Goal: Find specific page/section: Find specific page/section

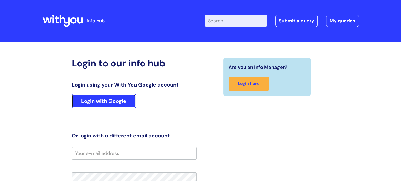
click at [93, 106] on link "Login with Google" at bounding box center [104, 101] width 64 height 14
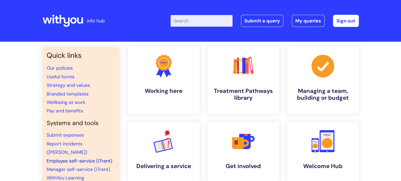
click at [63, 157] on link "Employee self-service (iTrent)" at bounding box center [80, 160] width 66 height 6
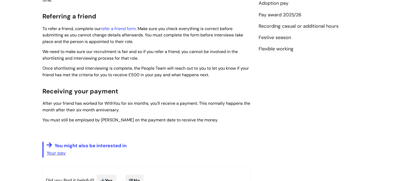
scroll to position [192, 0]
